Goal: Task Accomplishment & Management: Use online tool/utility

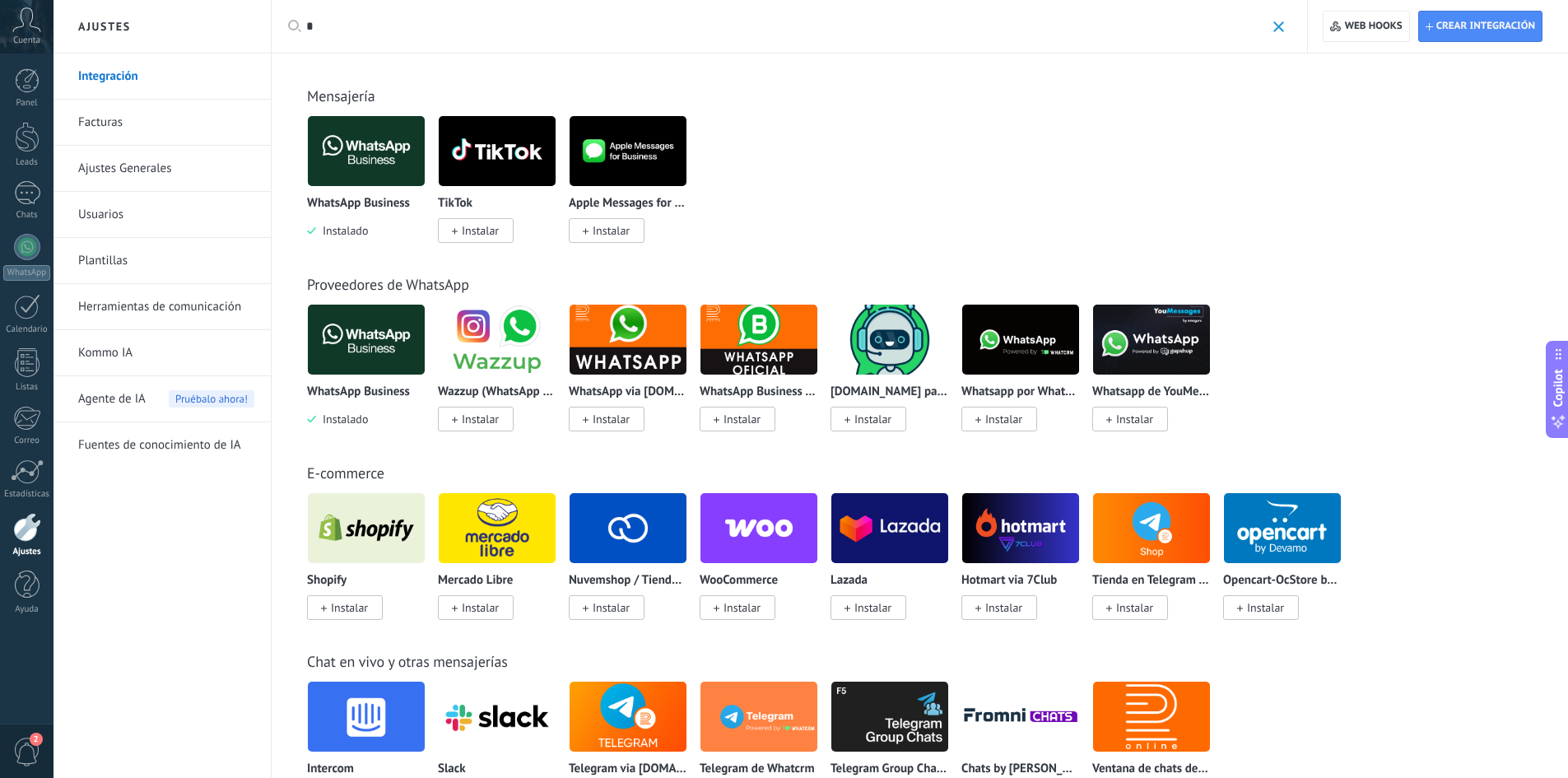
click at [371, 362] on img at bounding box center [366, 339] width 117 height 80
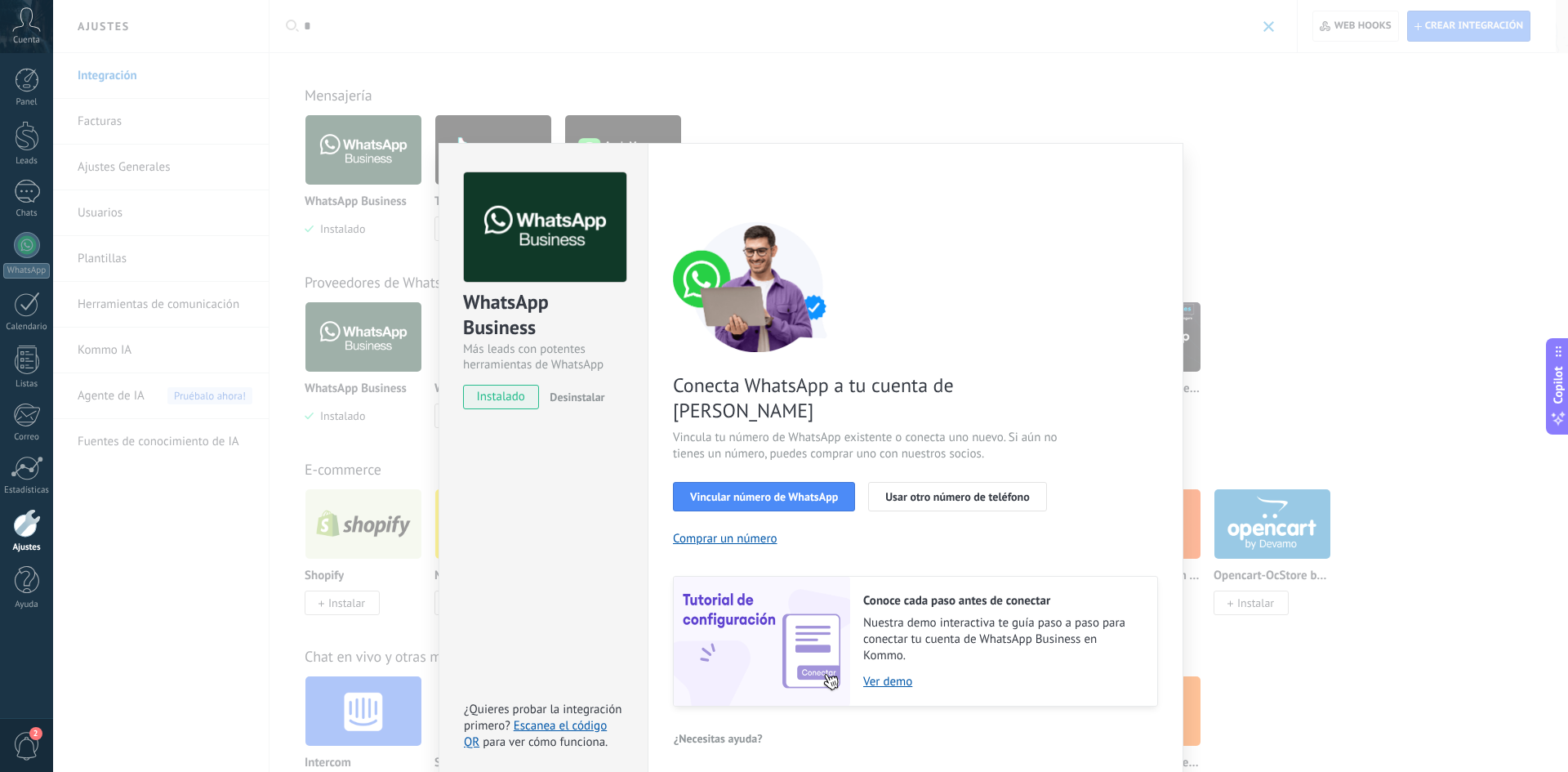
click at [832, 384] on span "Conecta WhatsApp a tu cuenta de [PERSON_NAME]" at bounding box center [867, 397] width 389 height 50
click at [835, 386] on span "Conecta WhatsApp a tu cuenta de [PERSON_NAME]" at bounding box center [867, 397] width 389 height 50
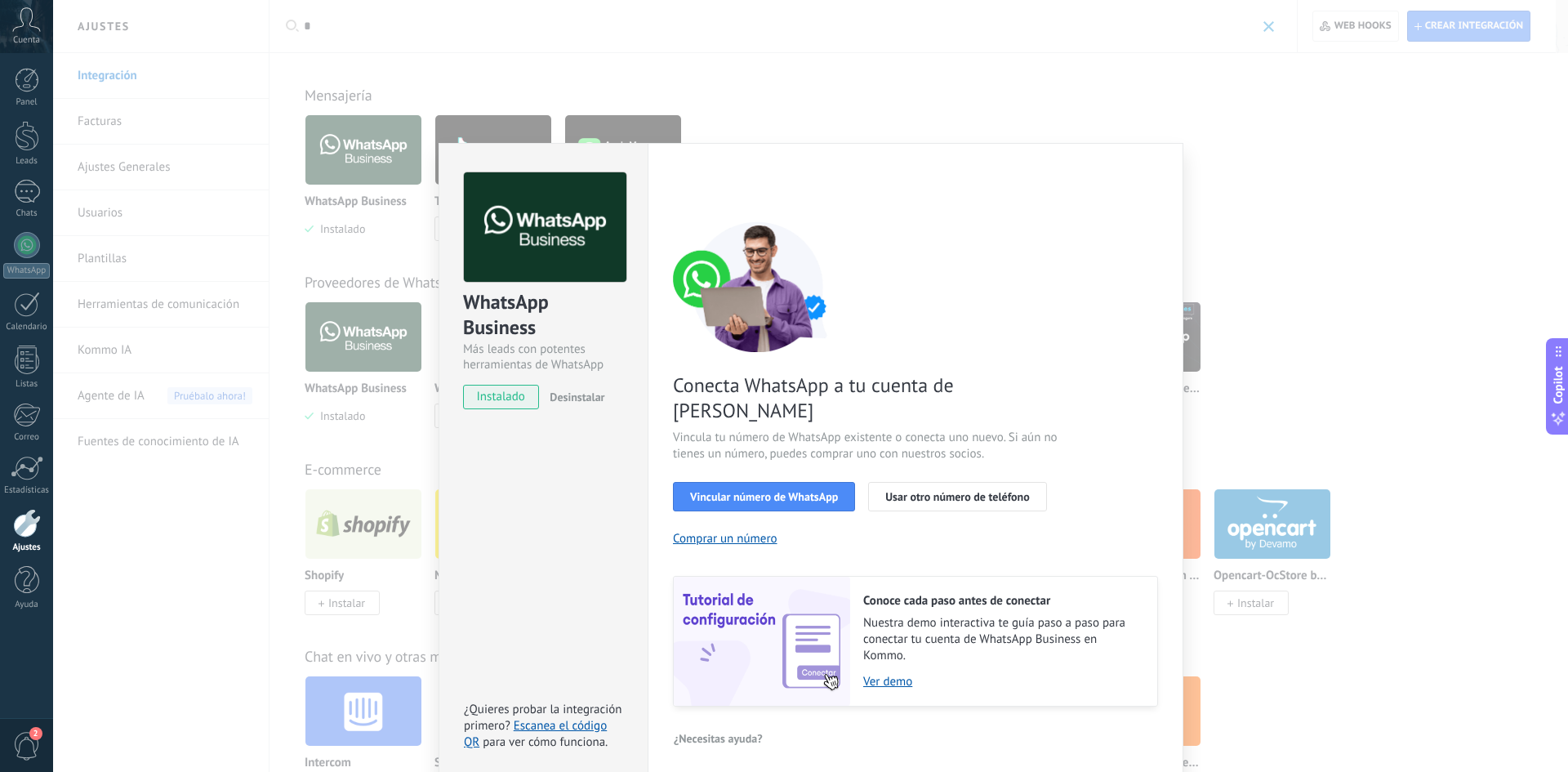
drag, startPoint x: 966, startPoint y: 532, endPoint x: 967, endPoint y: 522, distance: 10.0
click at [967, 532] on div "Conecta WhatsApp a tu cuenta de Kommo Vincula tu número de WhatsApp existente o…" at bounding box center [915, 464] width 486 height 485
click at [772, 491] on span "Vincular número de WhatsApp" at bounding box center [764, 496] width 148 height 12
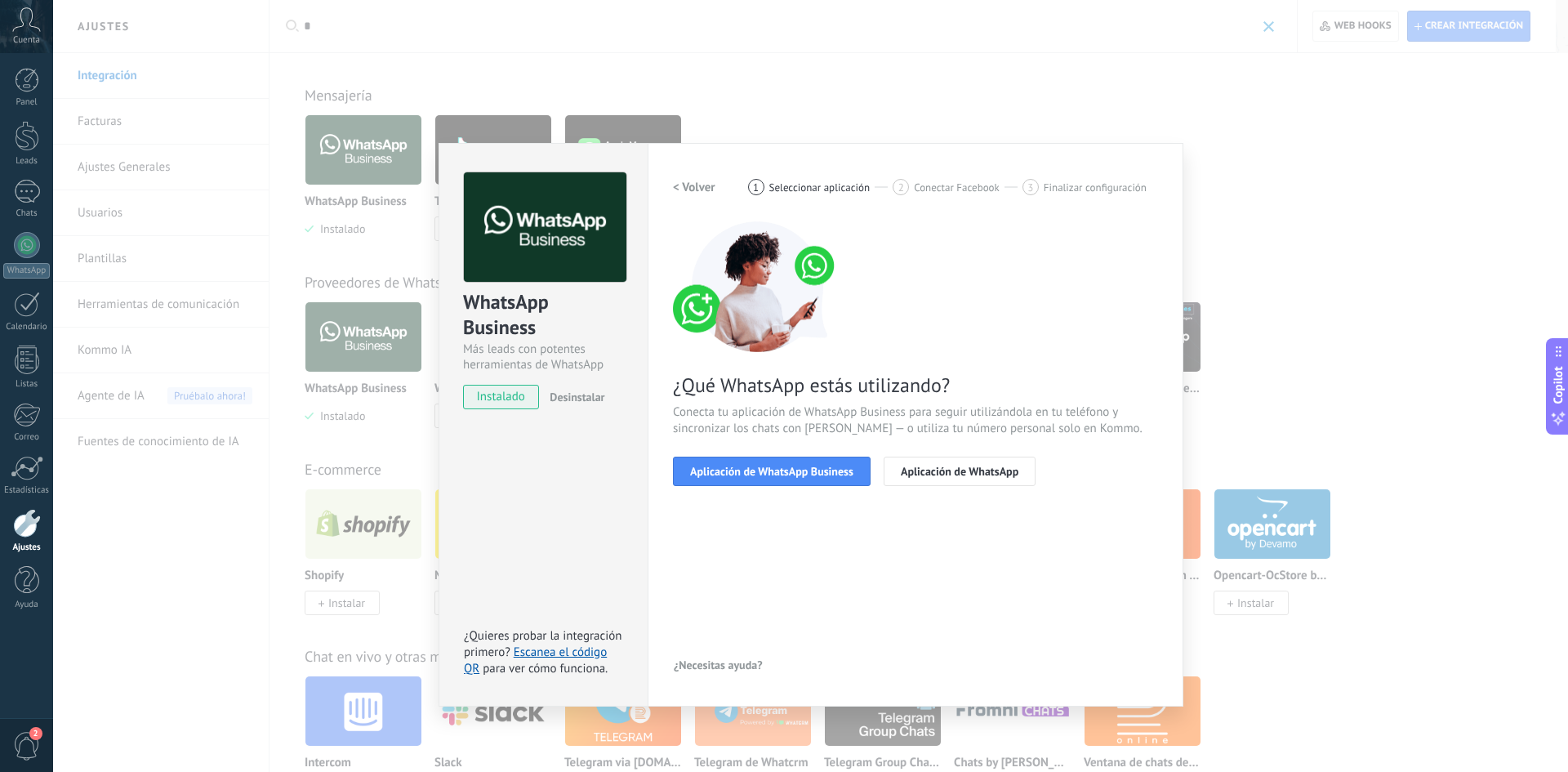
click at [708, 182] on h2 "< Volver" at bounding box center [694, 187] width 43 height 16
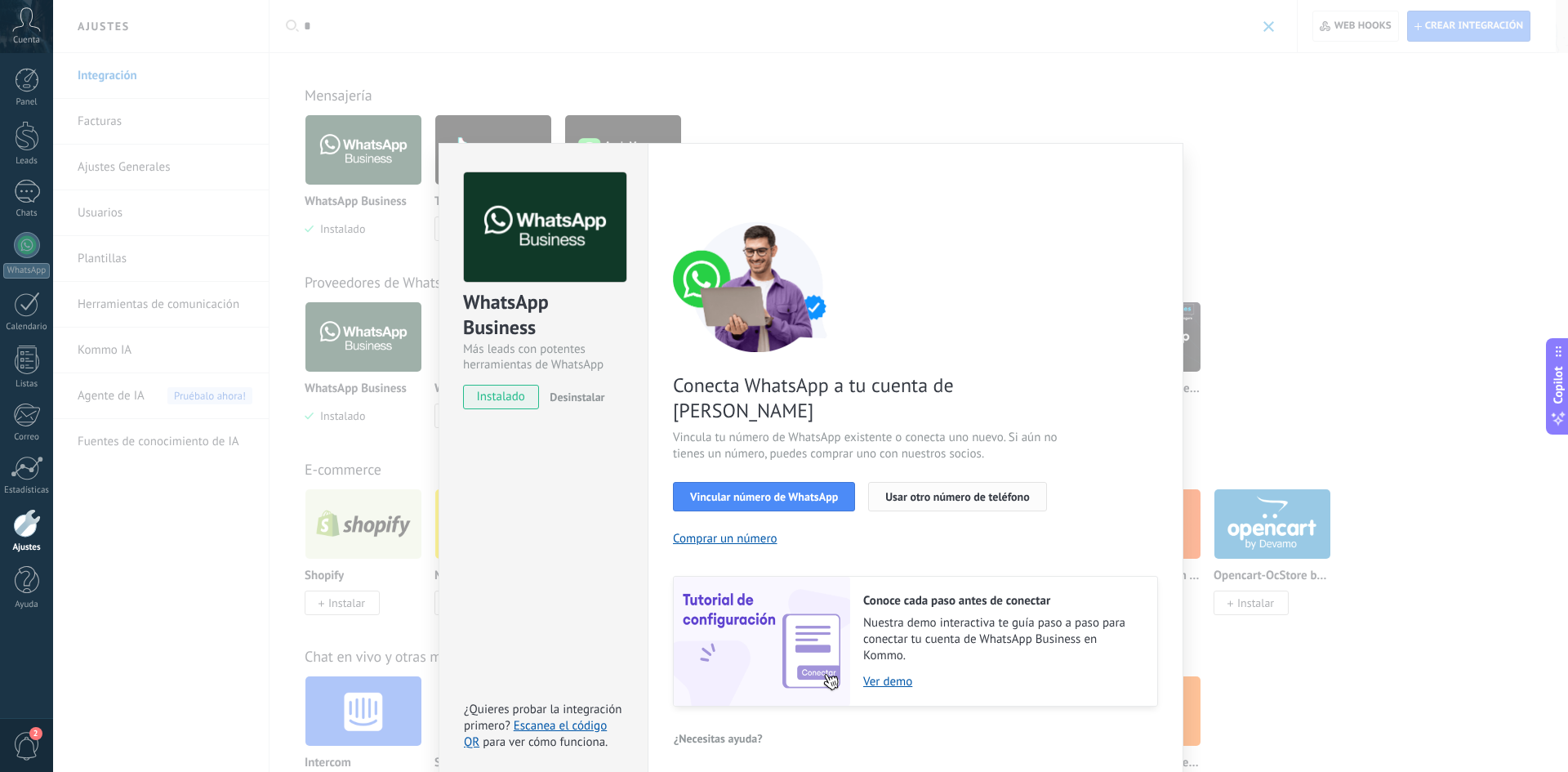
click at [976, 482] on button "Usar otro número de teléfono" at bounding box center [956, 496] width 178 height 29
click at [1281, 232] on div "WhatsApp Business Más leads con potentes herramientas de WhatsApp instalado Des…" at bounding box center [810, 386] width 1515 height 772
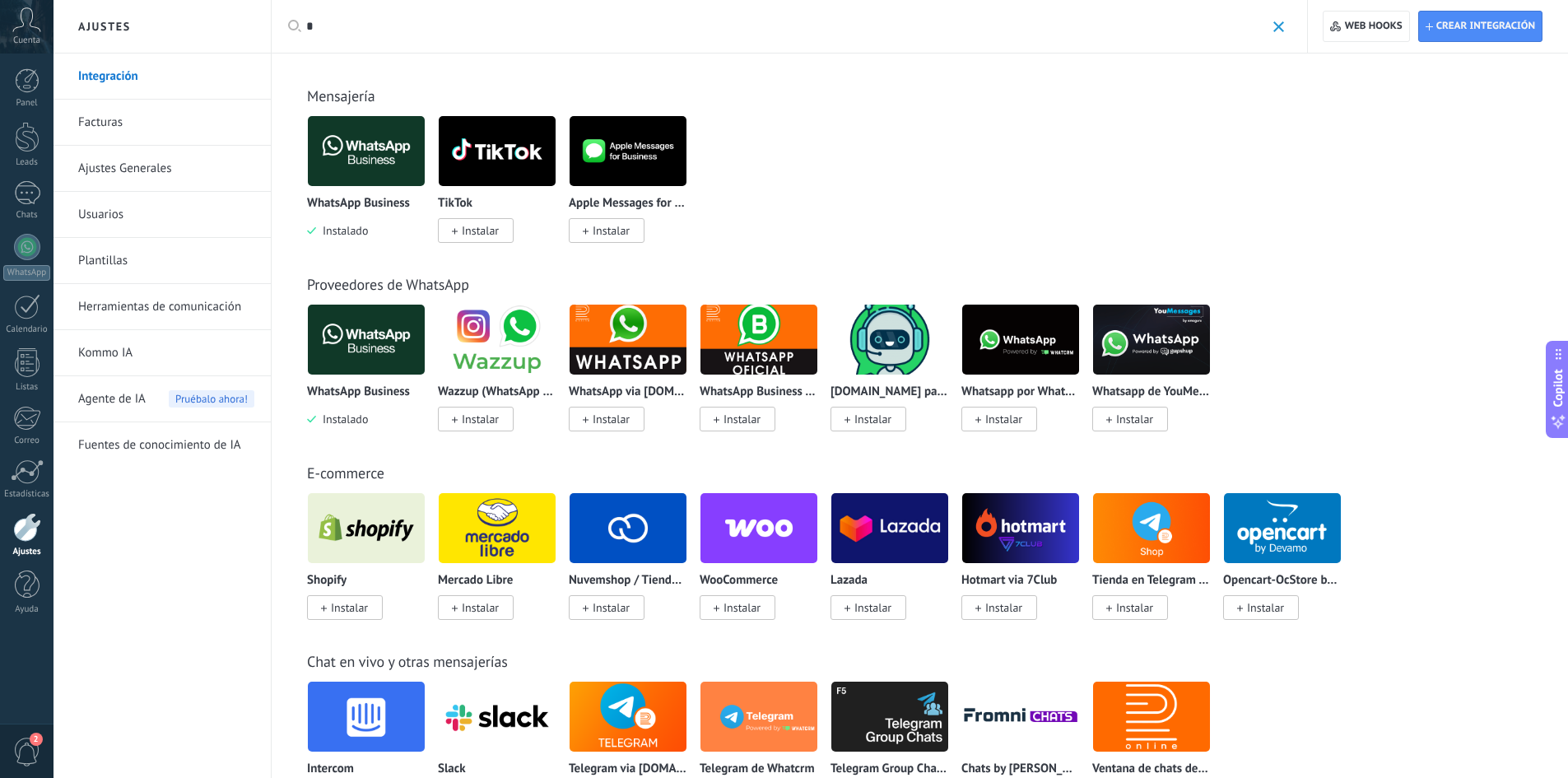
click at [372, 175] on img at bounding box center [366, 151] width 117 height 80
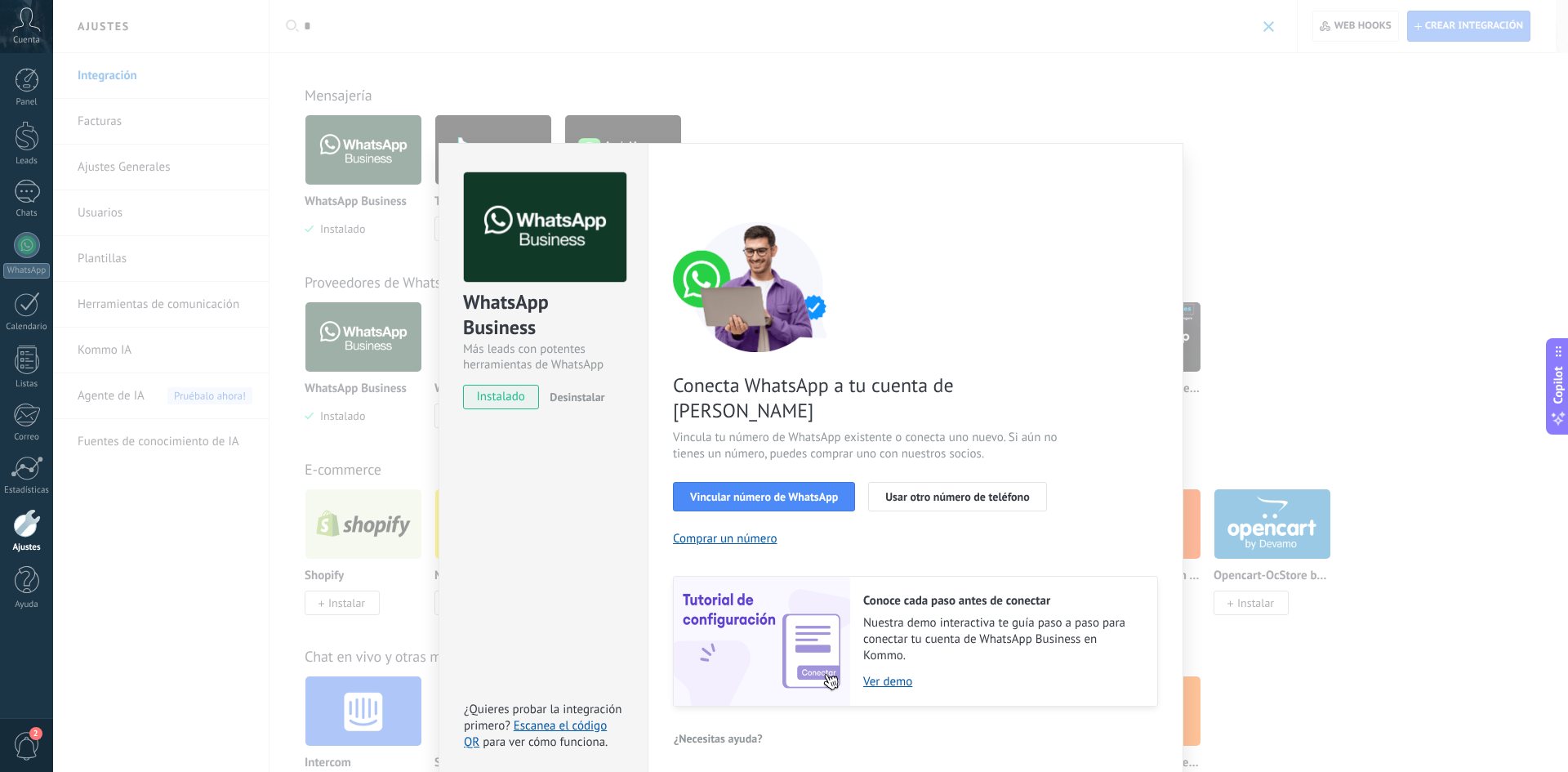
click at [268, 144] on div "WhatsApp Business Más leads con potentes herramientas de WhatsApp instalado Des…" at bounding box center [810, 386] width 1515 height 772
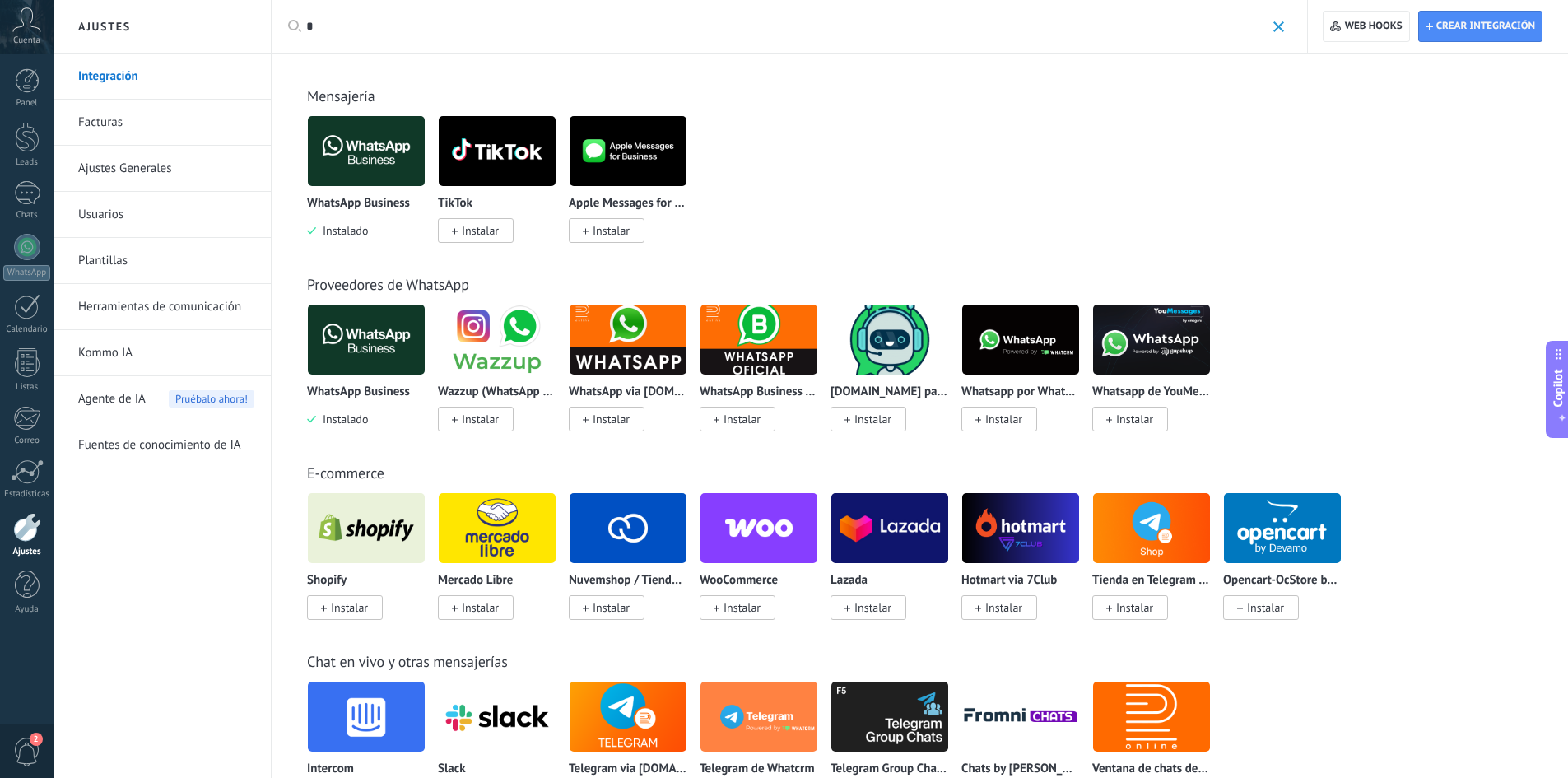
click at [383, 323] on img at bounding box center [366, 339] width 117 height 80
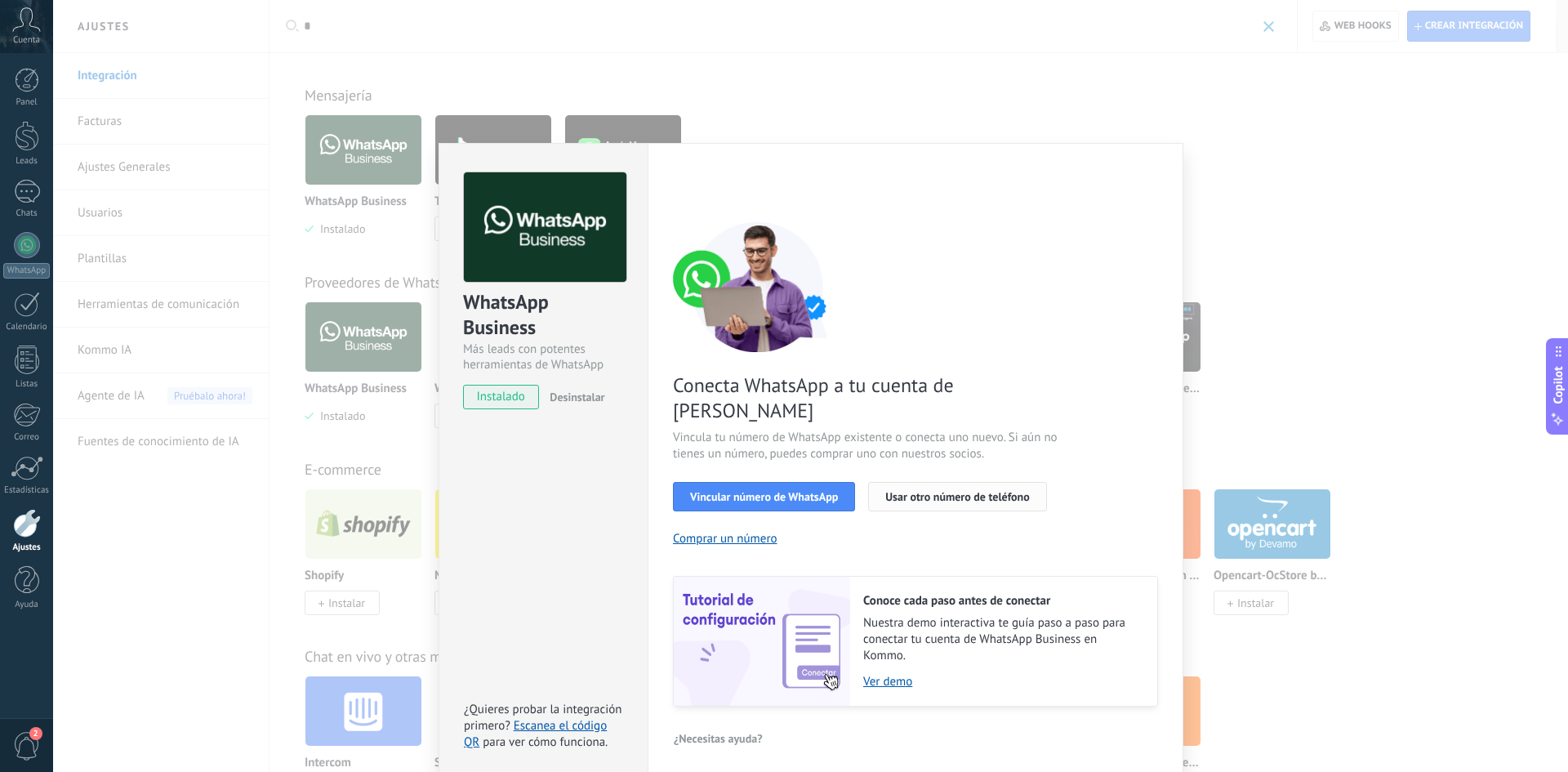
click at [889, 491] on span "Usar otro número de teléfono" at bounding box center [957, 496] width 144 height 12
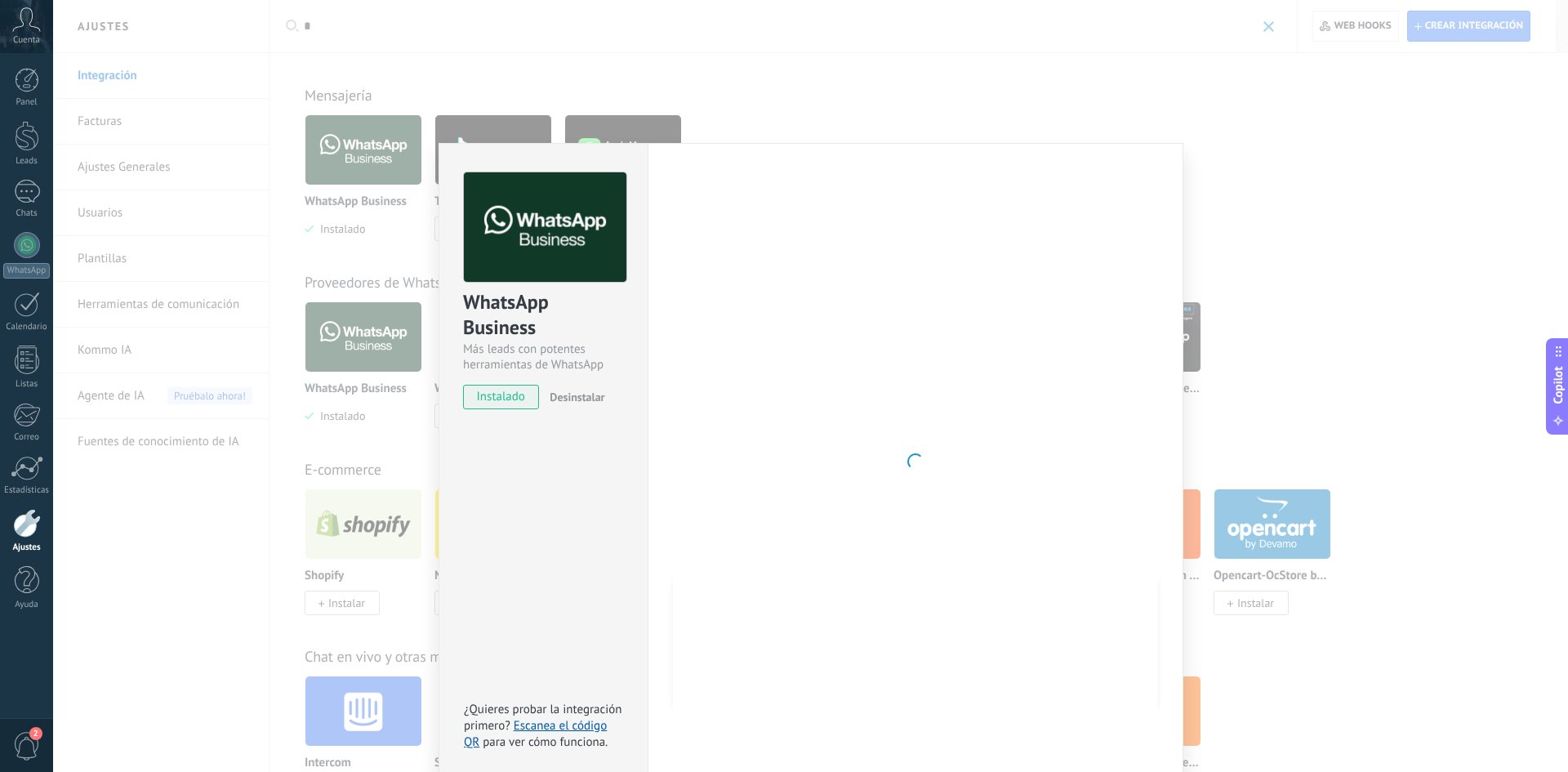
click at [280, 289] on div "WhatsApp Business Más leads con potentes herramientas de WhatsApp instalado Des…" at bounding box center [810, 386] width 1515 height 772
